Goal: Task Accomplishment & Management: Complete application form

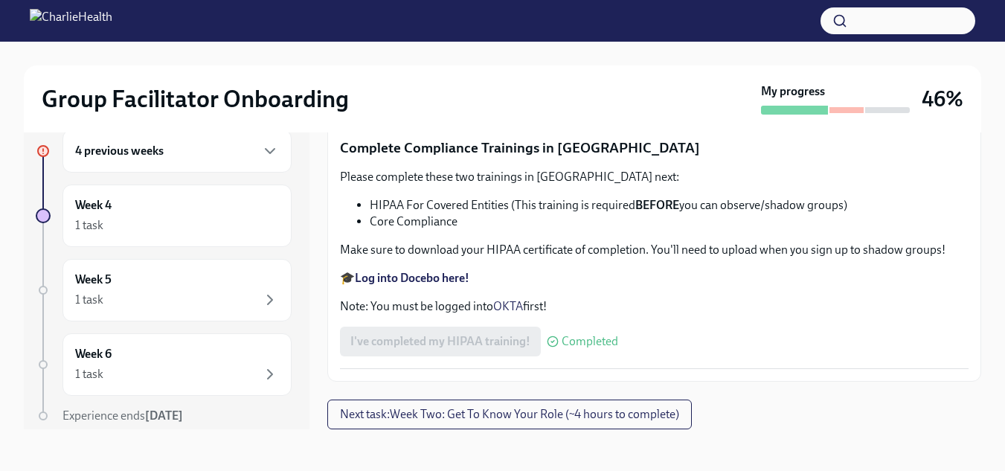
scroll to position [2838, 0]
click at [0, 0] on input "Upload [US_STATE] Telehealth Certificate" at bounding box center [0, 0] width 0 height 0
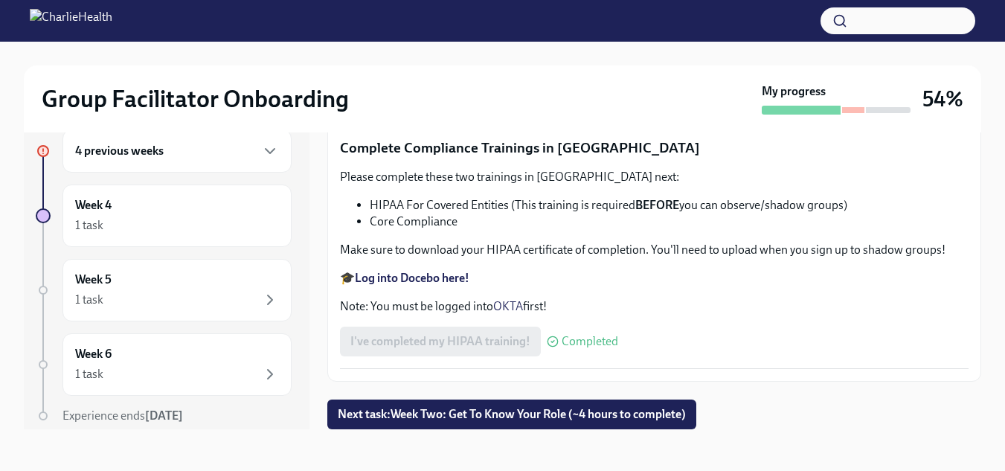
scroll to position [3632, 0]
click at [555, 413] on span "Next task : Week Two: Get To Know Your Role (~4 hours to complete)" at bounding box center [512, 414] width 348 height 15
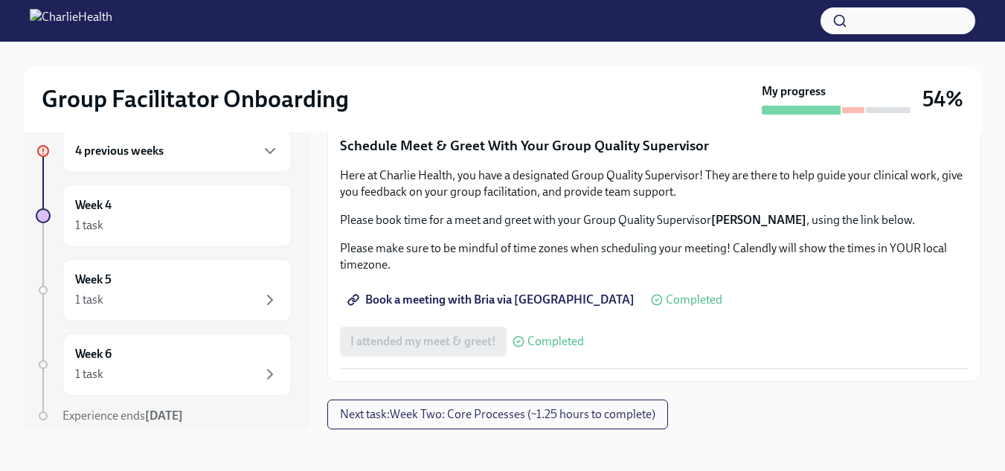
scroll to position [1244, 0]
click at [518, 104] on span "I attended TWO group observation hours!" at bounding box center [457, 96] width 214 height 15
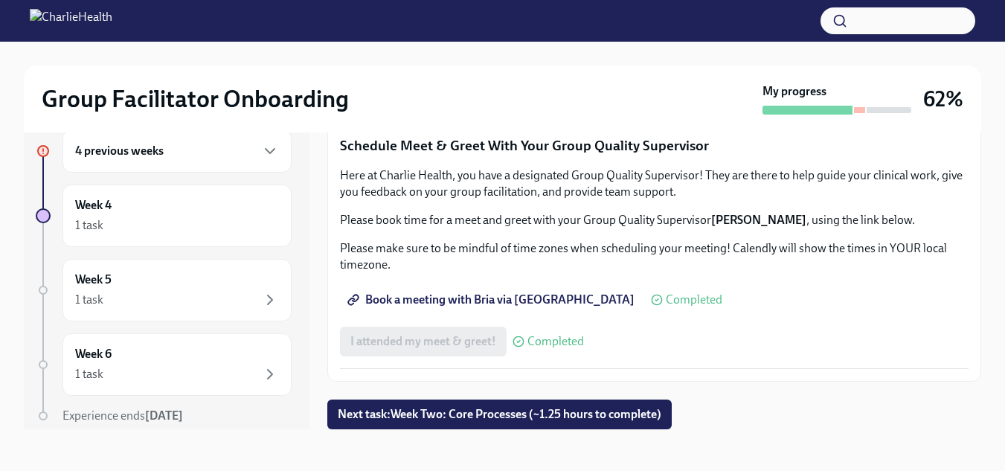
scroll to position [1511, 0]
click at [459, 414] on span "Next task : Week Two: Core Processes (~1.25 hours to complete)" at bounding box center [500, 414] width 324 height 15
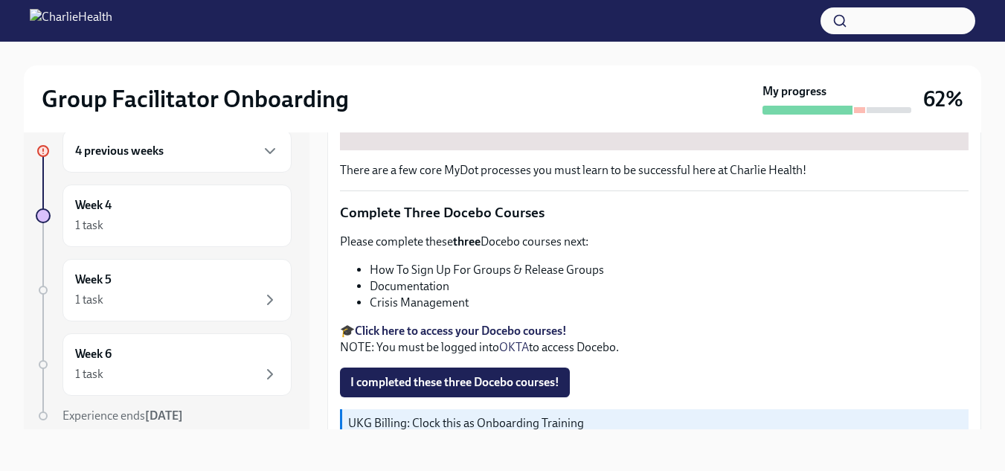
scroll to position [579, 0]
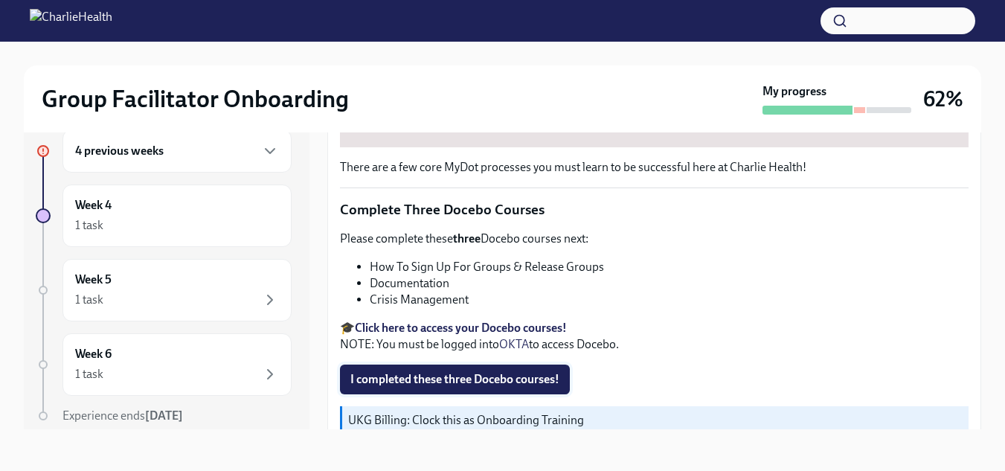
click at [462, 372] on span "I completed these three Docebo courses!" at bounding box center [454, 379] width 209 height 15
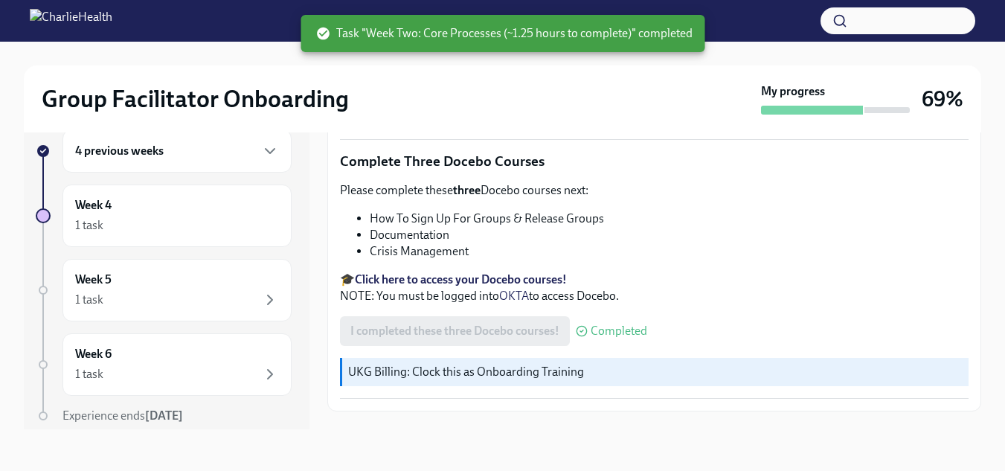
scroll to position [650, 0]
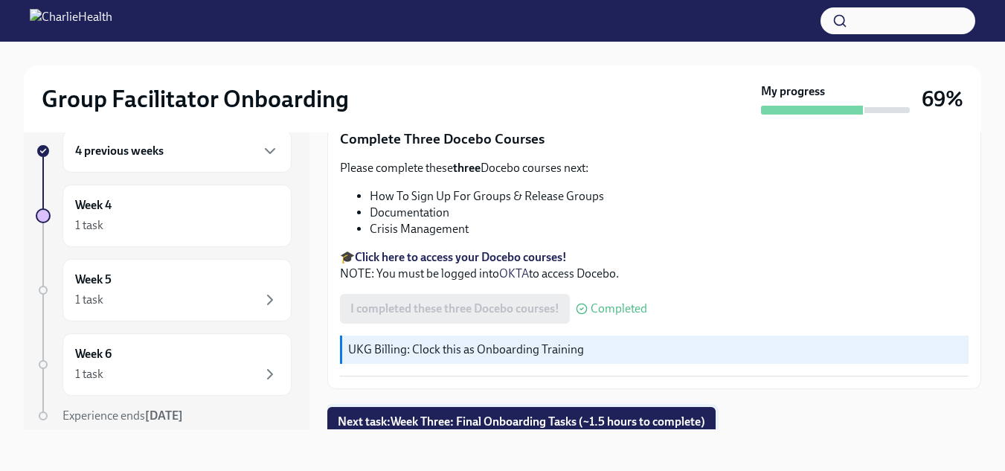
click at [543, 414] on span "Next task : Week Three: Final Onboarding Tasks (~1.5 hours to complete)" at bounding box center [521, 421] width 367 height 15
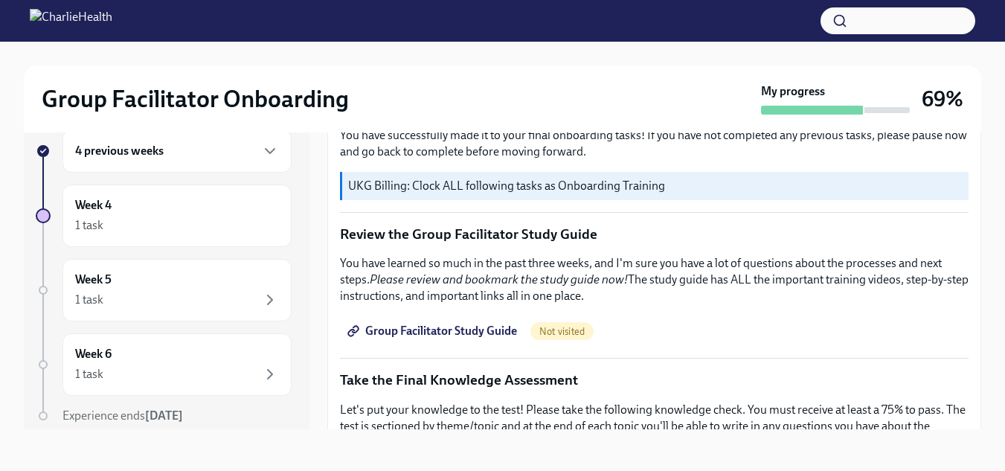
scroll to position [628, 0]
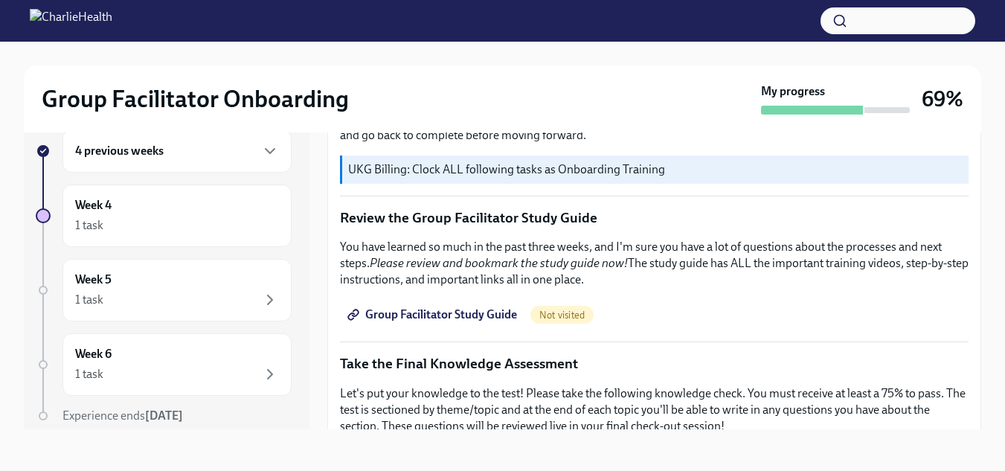
click at [446, 307] on span "Group Facilitator Study Guide" at bounding box center [433, 314] width 167 height 15
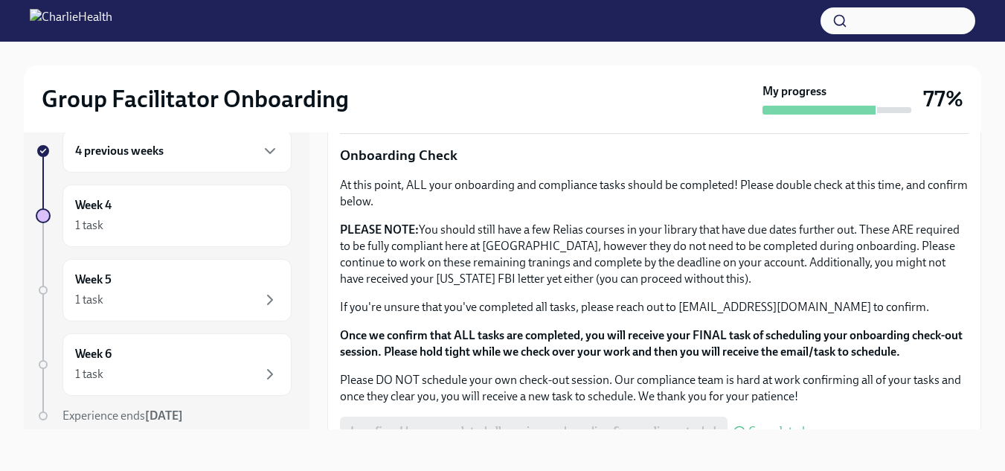
scroll to position [1231, 0]
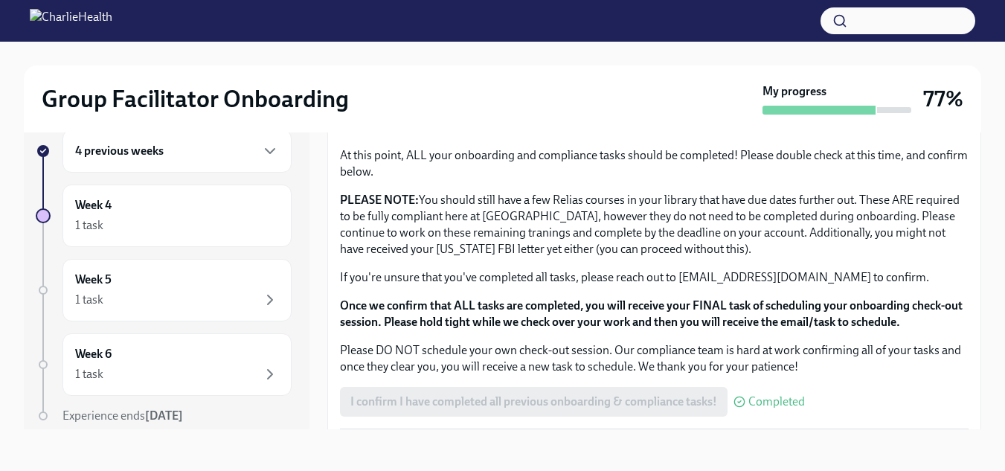
click at [571, 393] on div "I confirm I have completed all previous onboarding & compliance tasks! Completed" at bounding box center [572, 402] width 465 height 30
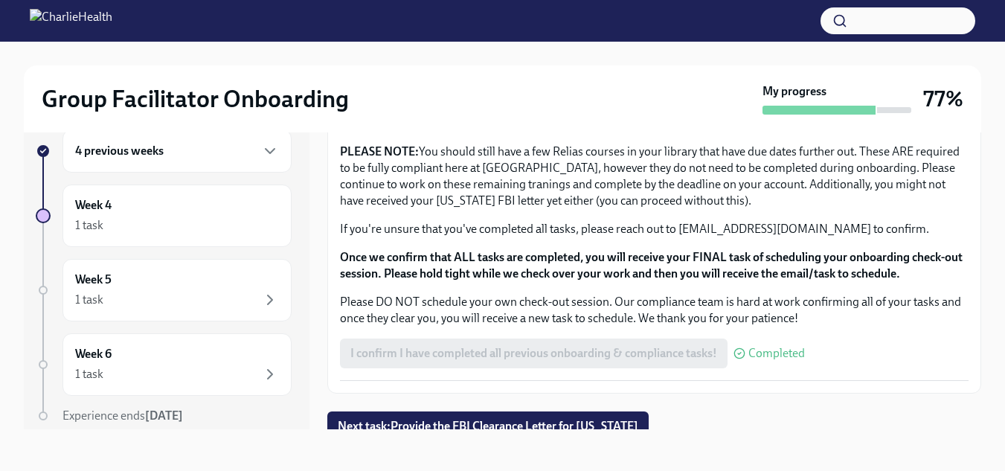
scroll to position [1284, 0]
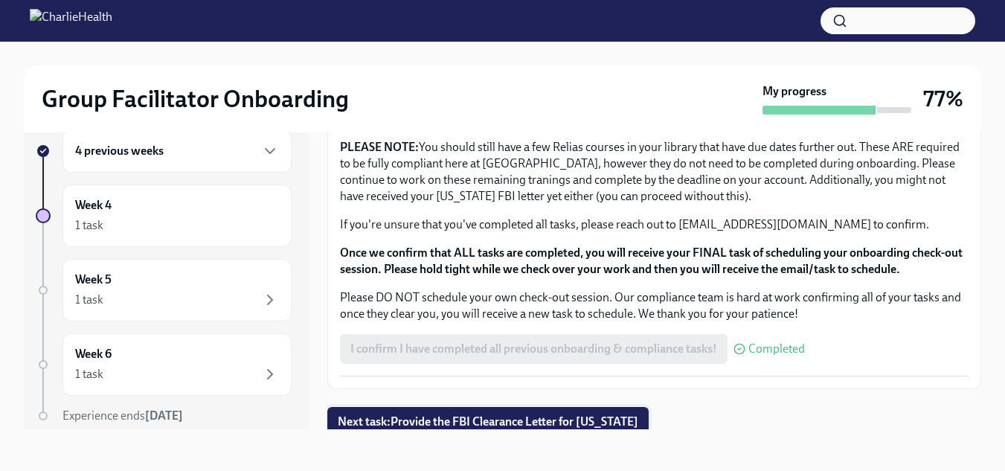
click at [513, 414] on span "Next task : Provide the FBI Clearance Letter for [US_STATE]" at bounding box center [488, 421] width 301 height 15
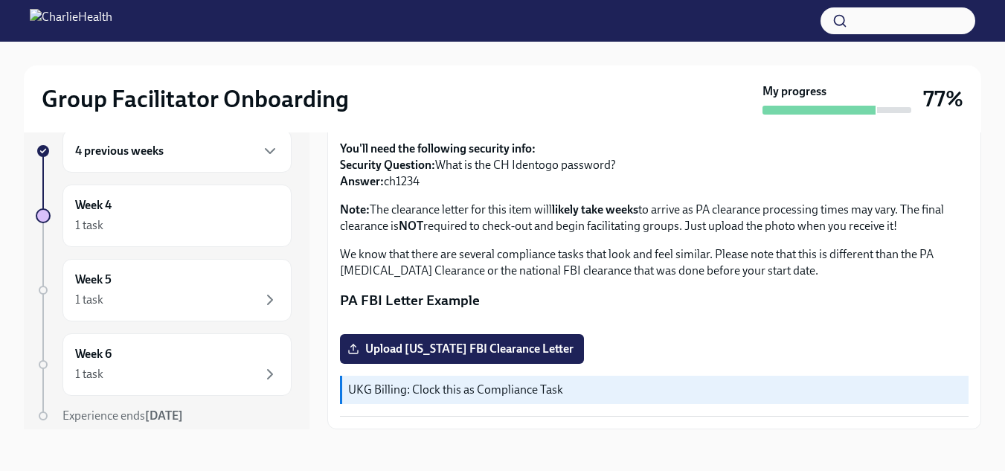
scroll to position [360, 0]
click at [102, 208] on h6 "Week 4" at bounding box center [93, 205] width 36 height 16
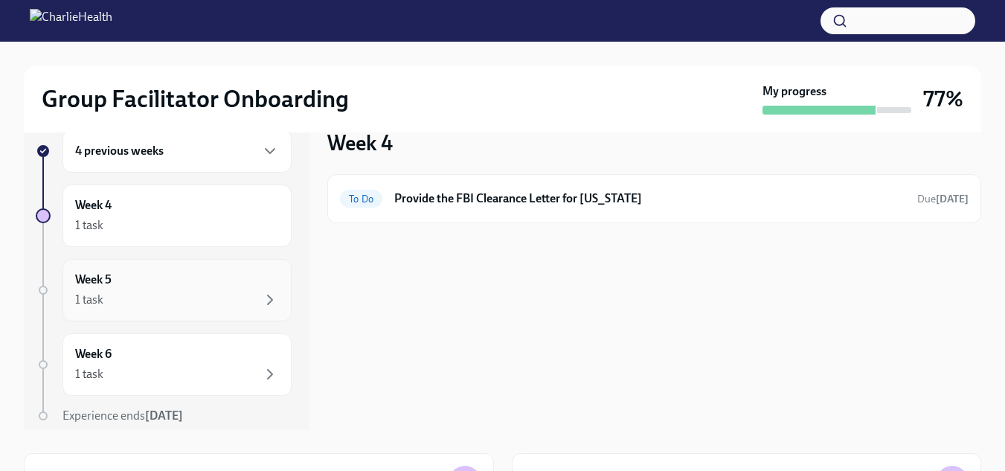
click at [135, 278] on div "Week 5 1 task" at bounding box center [177, 290] width 204 height 37
click at [101, 278] on h6 "Week 5" at bounding box center [93, 280] width 36 height 16
click at [100, 356] on h6 "Week 6" at bounding box center [93, 354] width 36 height 16
